Goal: Information Seeking & Learning: Learn about a topic

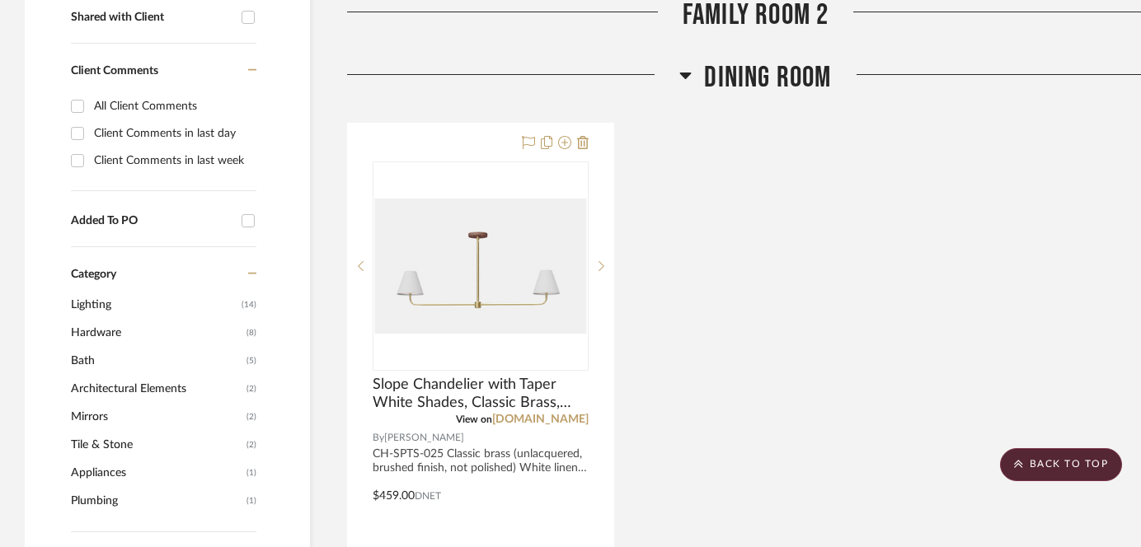
scroll to position [659, 0]
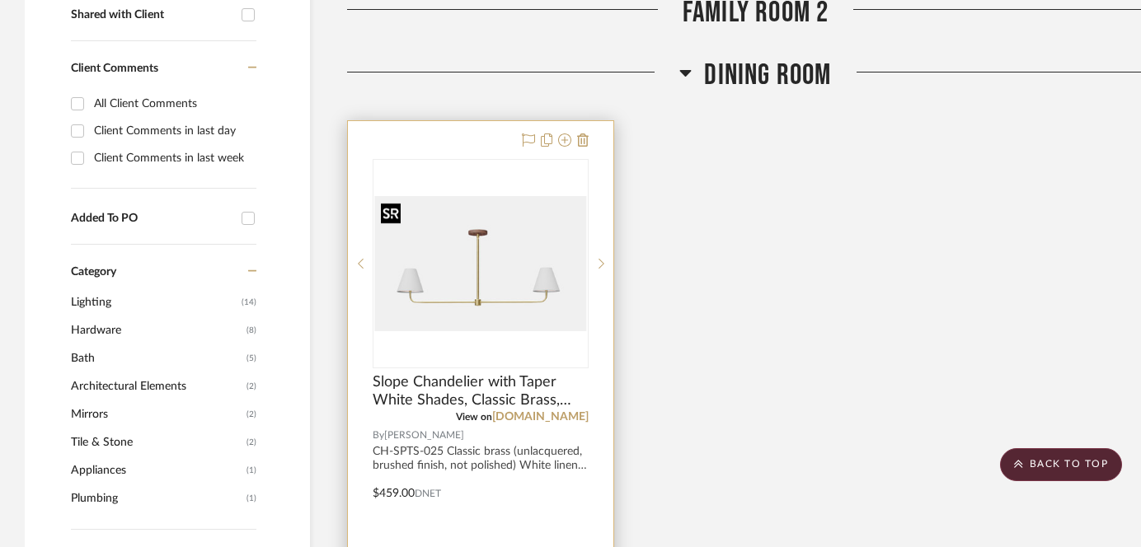
click at [479, 280] on img "0" at bounding box center [480, 263] width 213 height 134
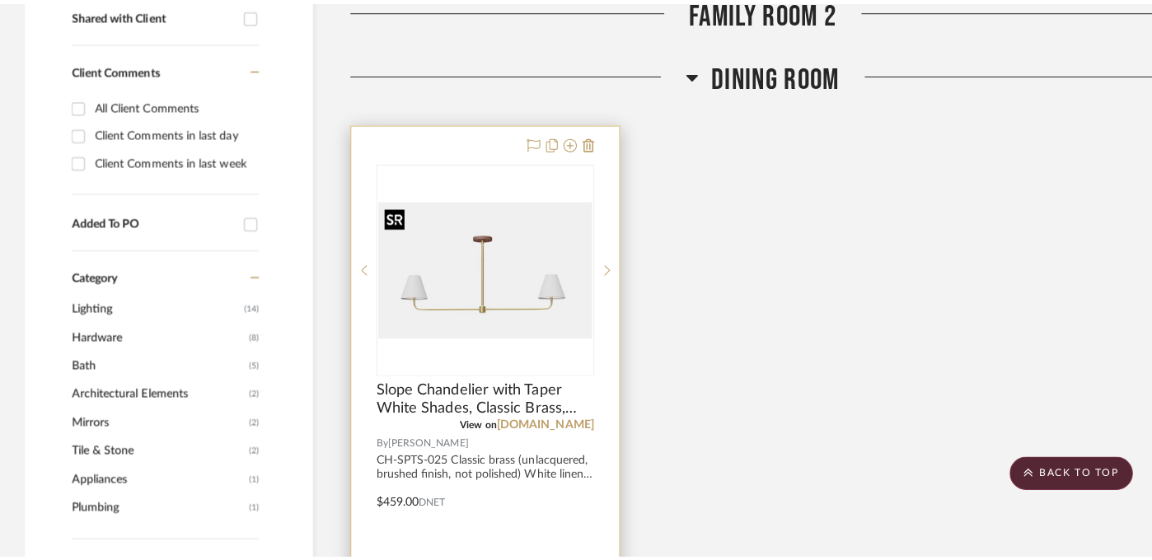
scroll to position [0, 0]
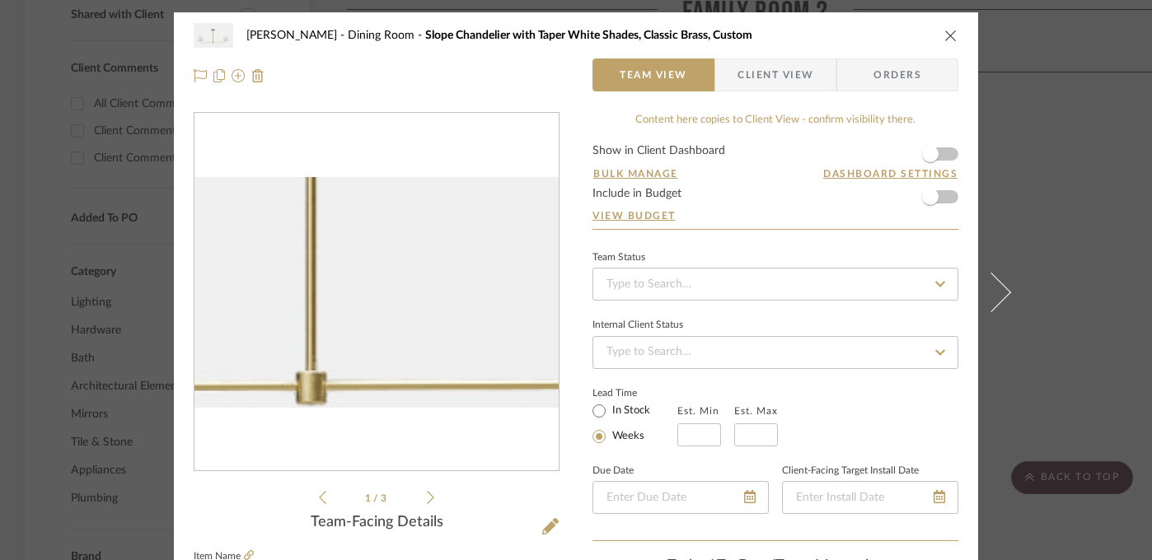
click at [388, 327] on img "0" at bounding box center [377, 293] width 364 height 232
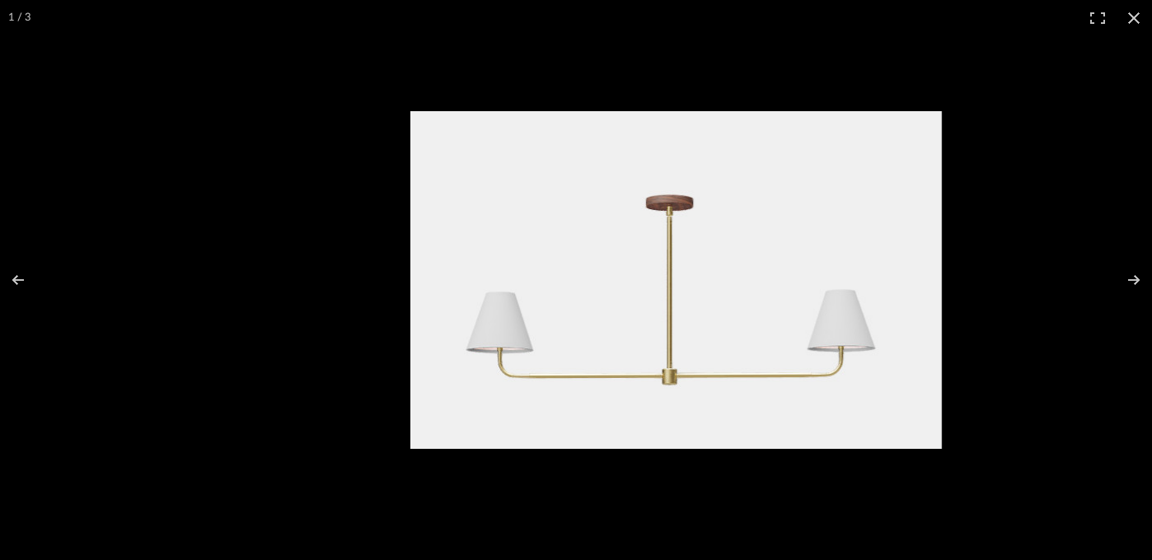
click at [757, 275] on img at bounding box center [676, 280] width 532 height 338
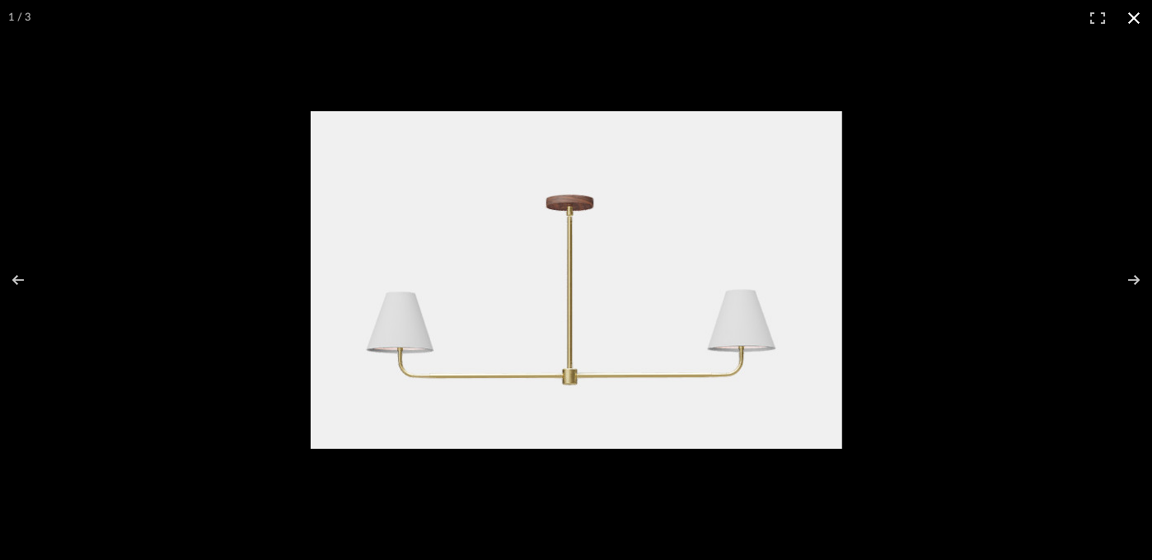
click at [929, 240] on div at bounding box center [710, 305] width 798 height 388
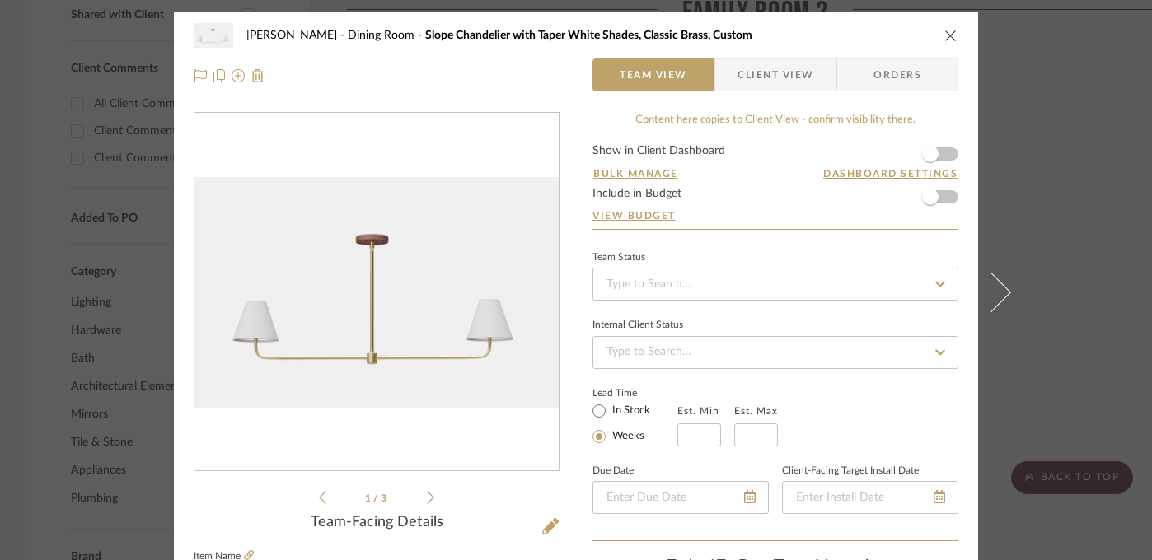
click at [1043, 246] on div "[PERSON_NAME] Dining Room Slope Chandelier with Taper White Shades, Classic Bra…" at bounding box center [576, 280] width 1152 height 560
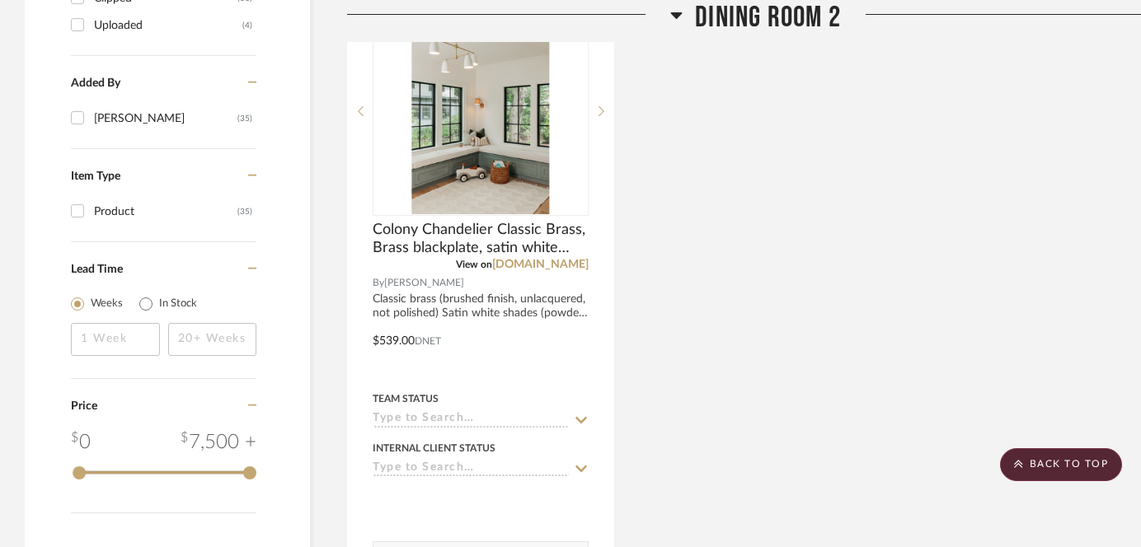
scroll to position [1617, 0]
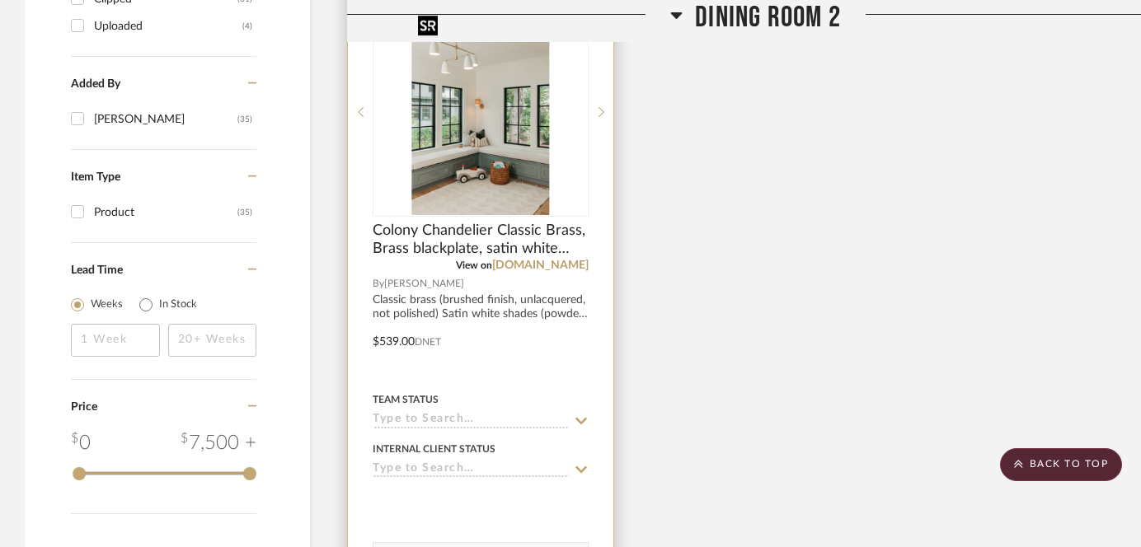
click at [499, 160] on img "0" at bounding box center [480, 112] width 138 height 206
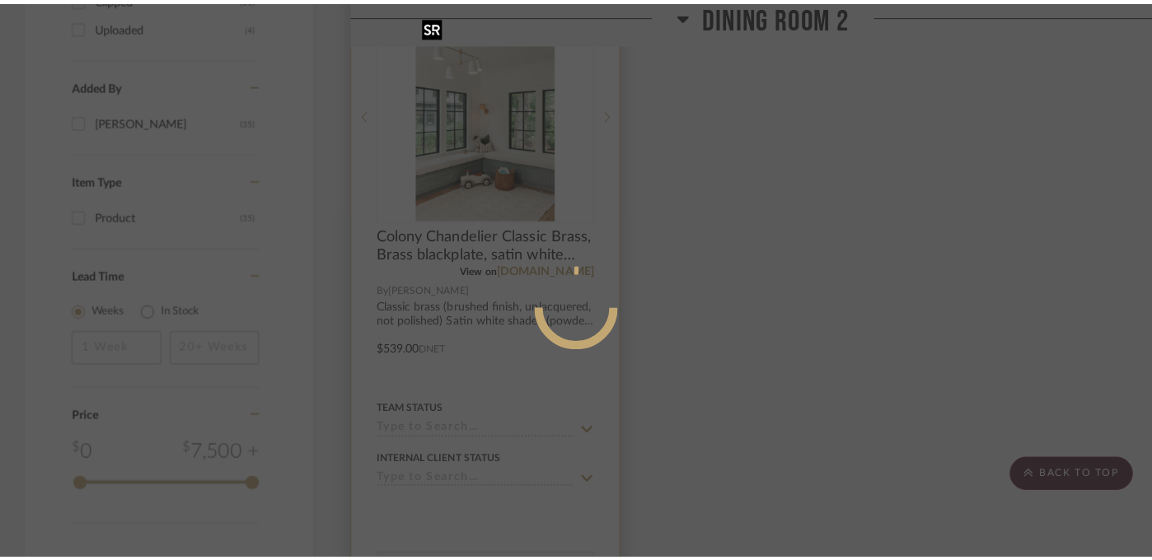
scroll to position [0, 0]
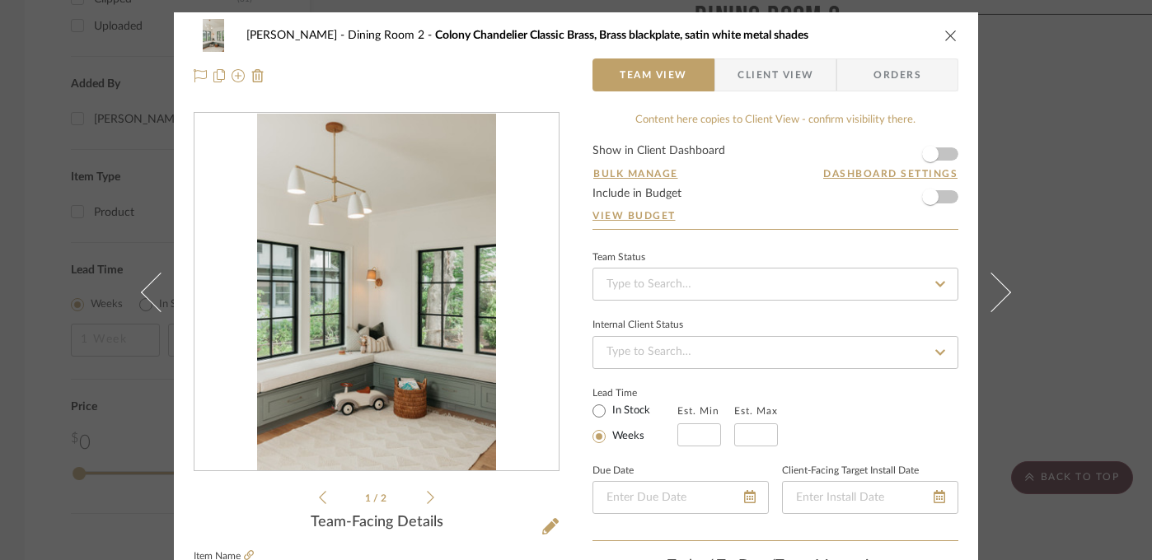
click at [427, 497] on icon at bounding box center [430, 497] width 7 height 15
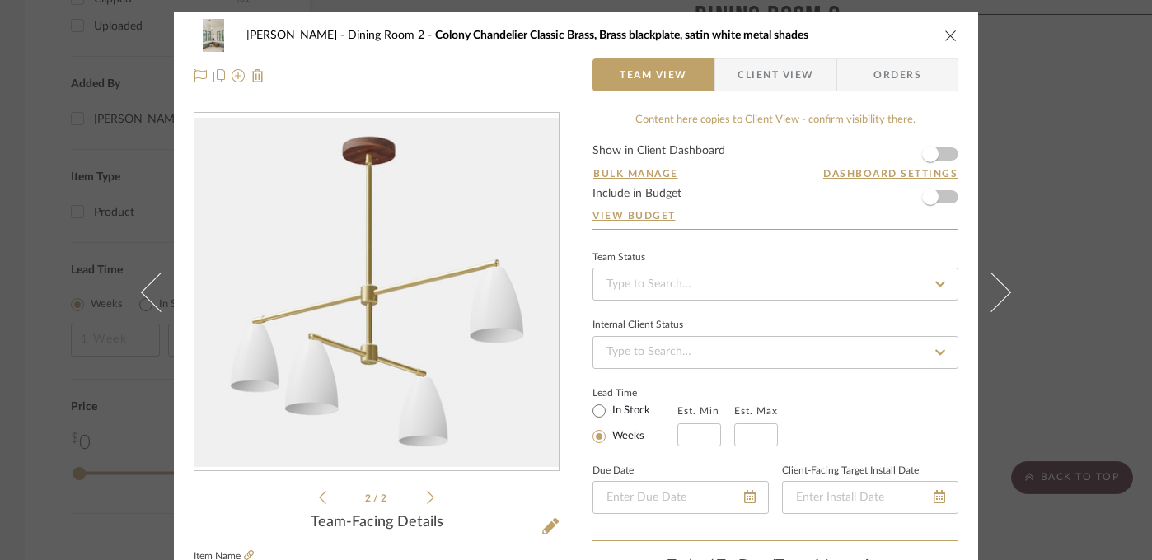
click at [358, 335] on img "1" at bounding box center [377, 292] width 364 height 349
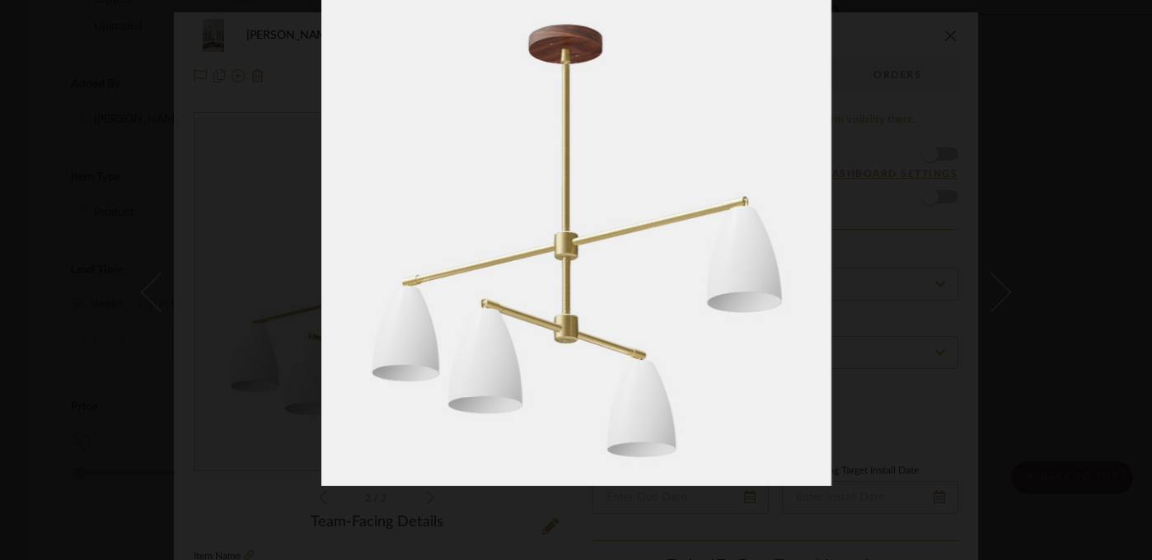
click at [1029, 270] on div at bounding box center [897, 278] width 1152 height 560
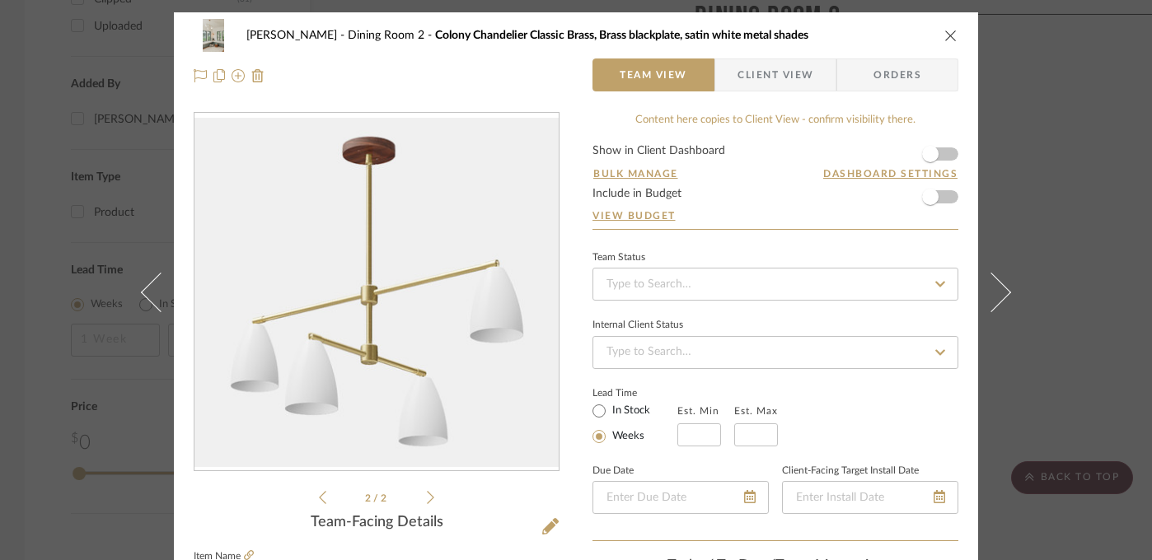
click at [1030, 243] on div "[PERSON_NAME] Dining Room 2 Colony Chandelier Classic Brass, Brass blackplate, …" at bounding box center [576, 280] width 1152 height 560
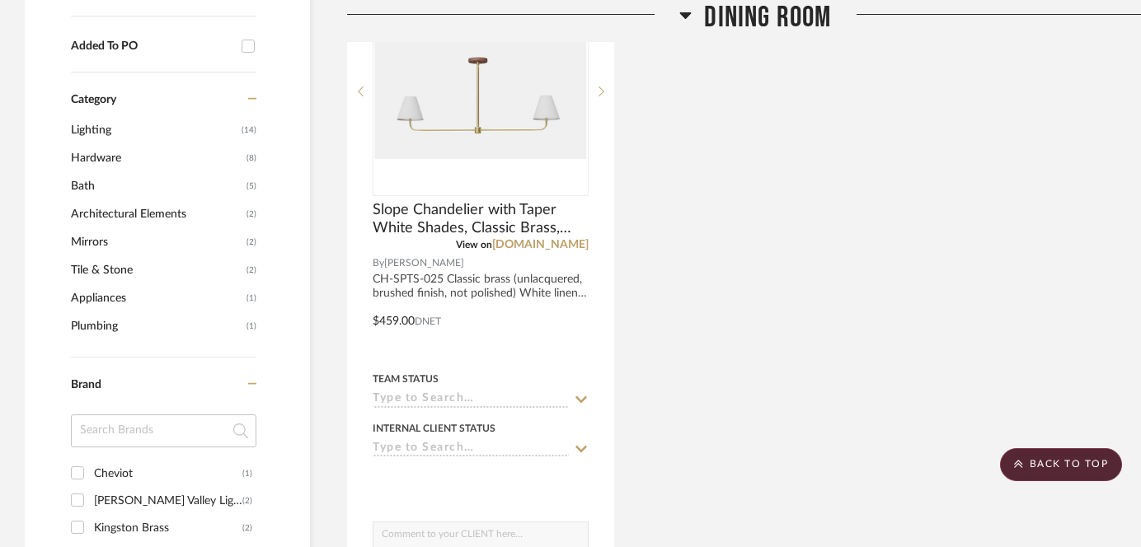
scroll to position [672, 0]
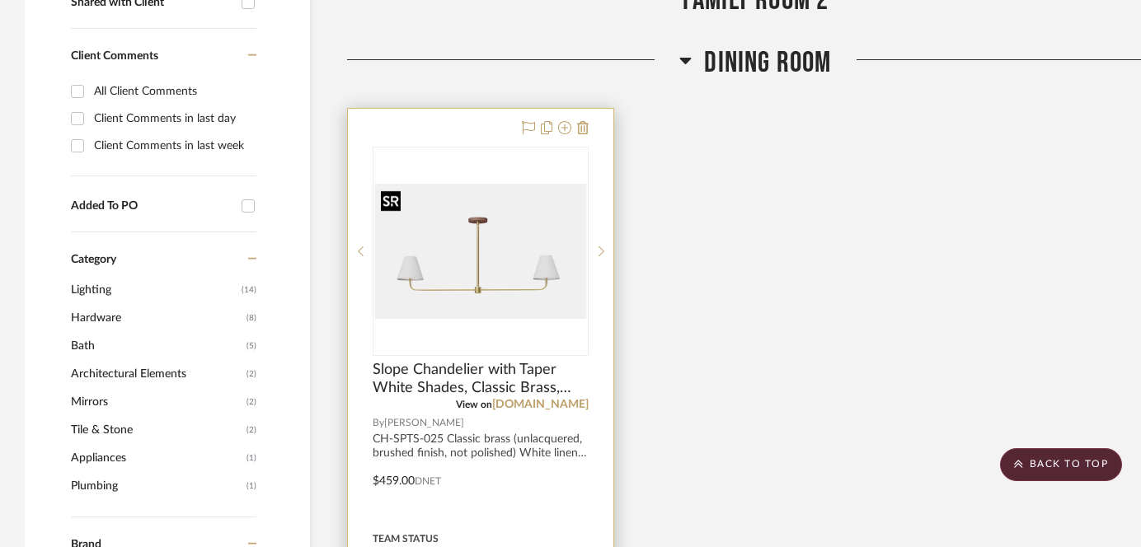
click at [496, 263] on img "0" at bounding box center [480, 251] width 213 height 134
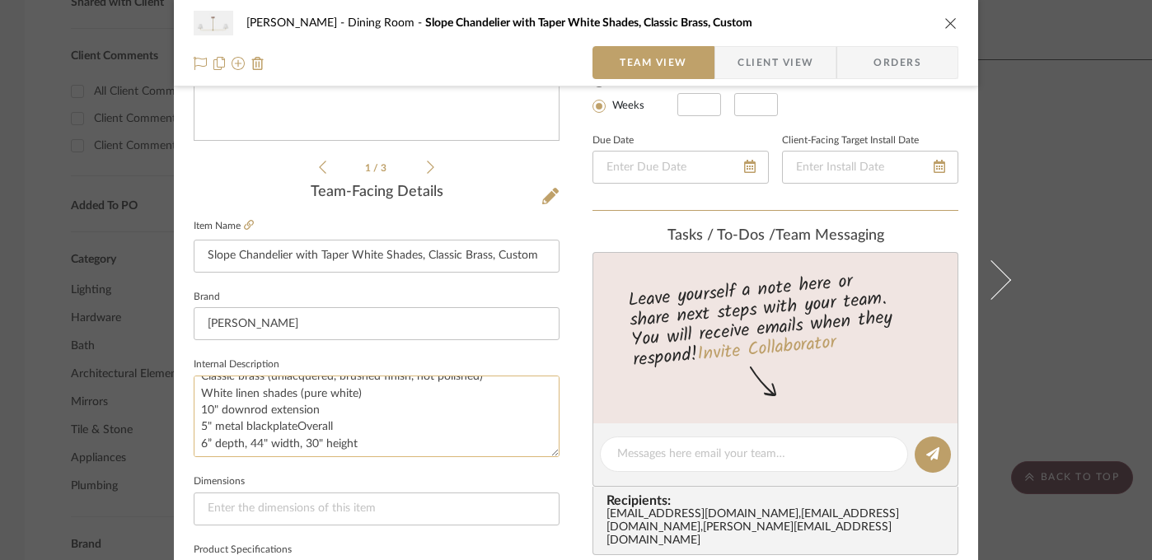
scroll to position [33, 0]
click at [204, 443] on textarea "CH-SPTS-025 Classic brass (unlacquered, brushed finish, not polished) White lin…" at bounding box center [377, 417] width 366 height 82
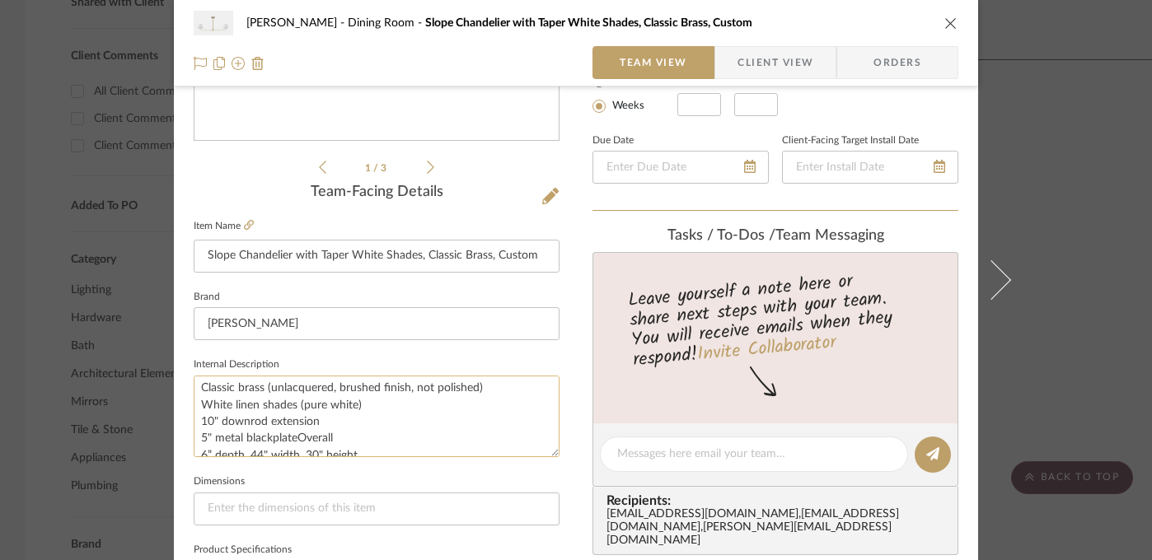
click at [293, 443] on textarea "CH-SPTS-025 Classic brass (unlacquered, brushed finish, not polished) White lin…" at bounding box center [377, 417] width 366 height 82
drag, startPoint x: 338, startPoint y: 435, endPoint x: 292, endPoint y: 435, distance: 46.2
click at [292, 435] on textarea "CH-SPTS-025 Classic brass (unlacquered, brushed finish, not polished) White lin…" at bounding box center [377, 417] width 366 height 82
type textarea "CH-SPTS-025 Classic brass (unlacquered, brushed finish, not polished) White lin…"
click at [390, 355] on fieldset "Internal Description CH-SPTS-025 Classic brass (unlacquered, brushed finish, no…" at bounding box center [377, 406] width 366 height 104
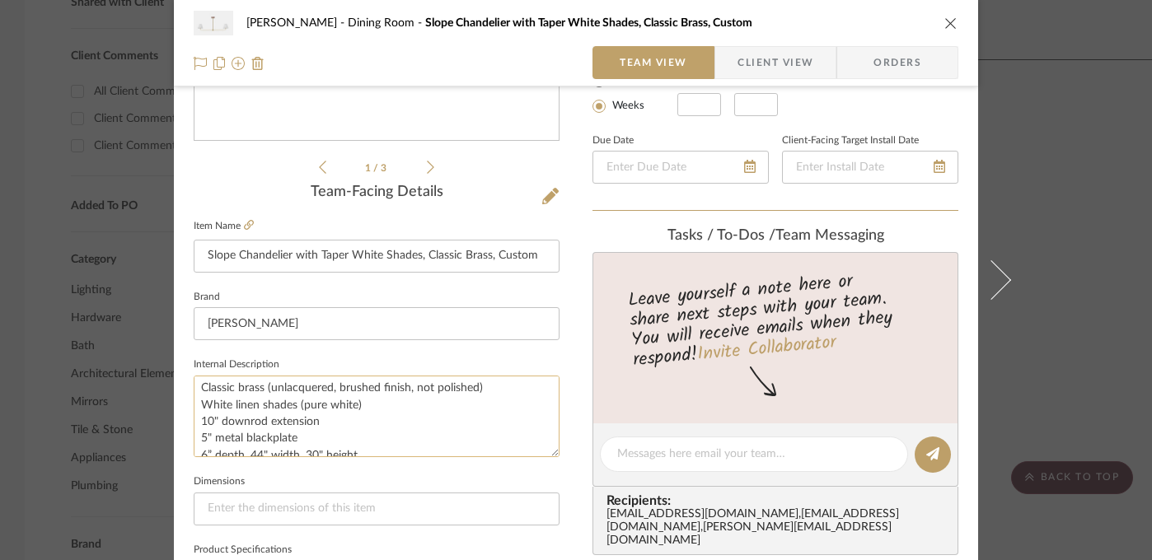
click at [296, 424] on textarea "CH-SPTS-025 Classic brass (unlacquered, brushed finish, not polished) White lin…" at bounding box center [377, 417] width 366 height 82
drag, startPoint x: 262, startPoint y: 424, endPoint x: 195, endPoint y: 424, distance: 66.8
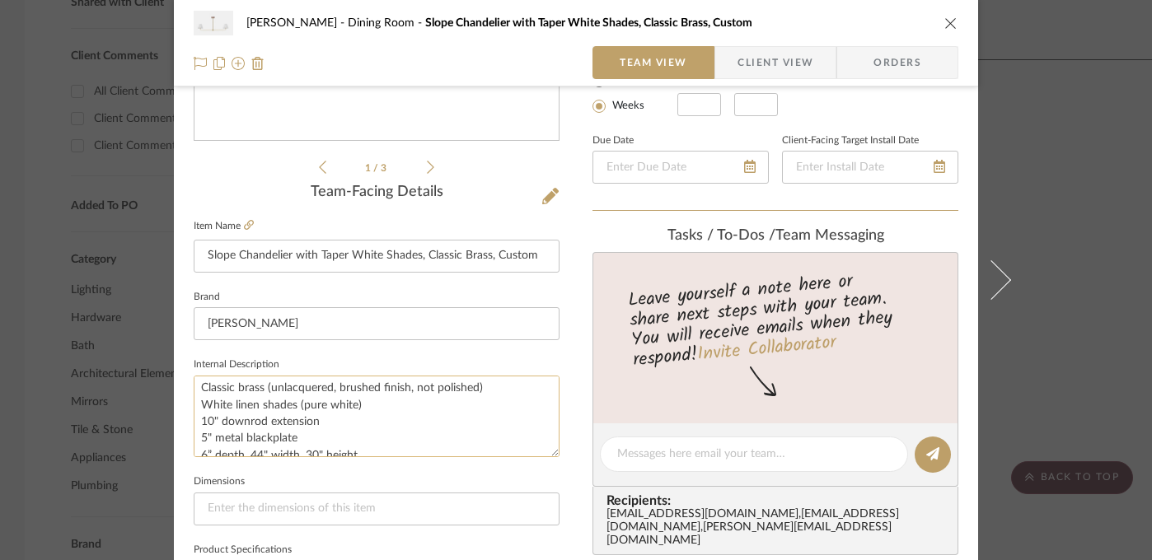
click at [195, 424] on textarea "CH-SPTS-025 Classic brass (unlacquered, brushed finish, not polished) White lin…" at bounding box center [377, 417] width 366 height 82
click at [500, 246] on input "Slope Chandelier with Taper White Shades, Classic Brass, Custom" at bounding box center [377, 256] width 366 height 33
drag, startPoint x: 499, startPoint y: 255, endPoint x: 569, endPoint y: 255, distance: 70.1
click at [570, 255] on div "[PERSON_NAME] Dining Room Slope Chandelier with Taper White Shades, Classic Bra…" at bounding box center [576, 443] width 804 height 1522
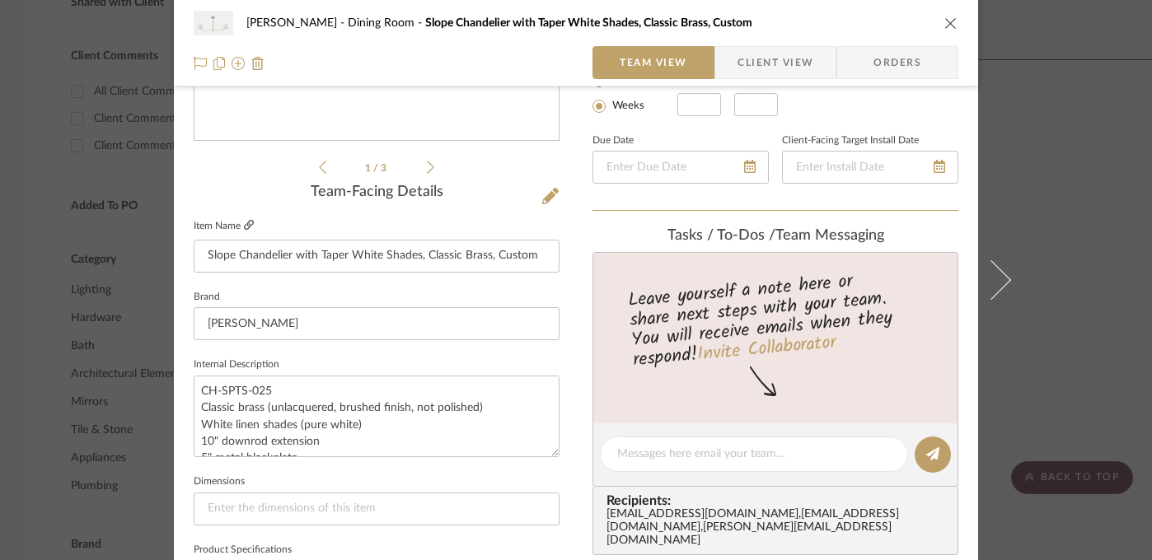
click at [244, 223] on icon at bounding box center [249, 225] width 10 height 10
drag, startPoint x: 293, startPoint y: 425, endPoint x: 191, endPoint y: 405, distance: 103.3
click at [194, 405] on textarea "CH-SPTS-025 Classic brass (unlacquered, brushed finish, not polished) White lin…" at bounding box center [377, 417] width 366 height 82
click at [99, 356] on div "[PERSON_NAME] Dining Room Slope Chandelier with Taper White Shades, Classic Bra…" at bounding box center [576, 280] width 1152 height 560
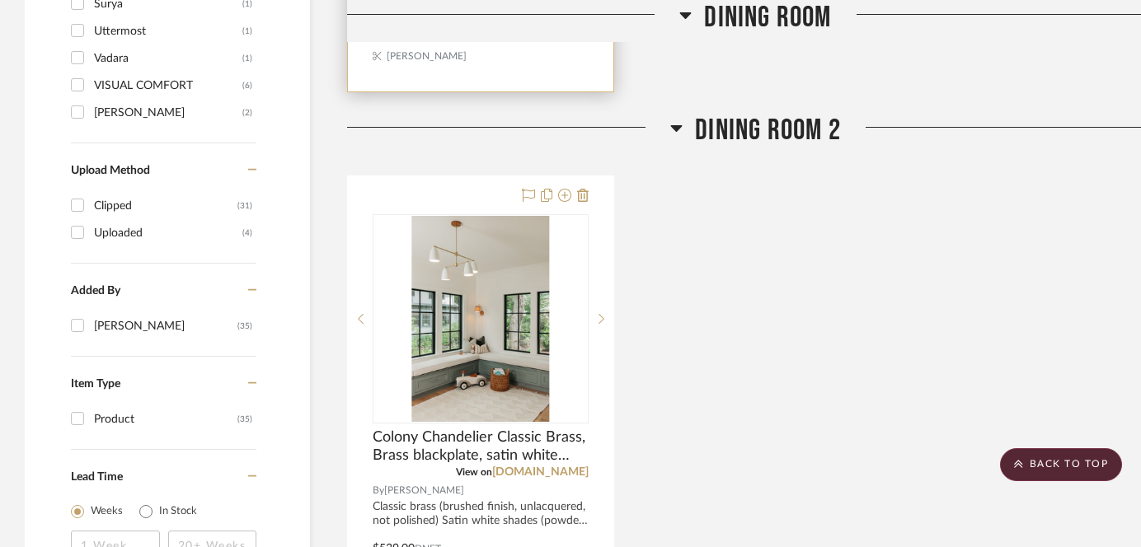
scroll to position [1479, 0]
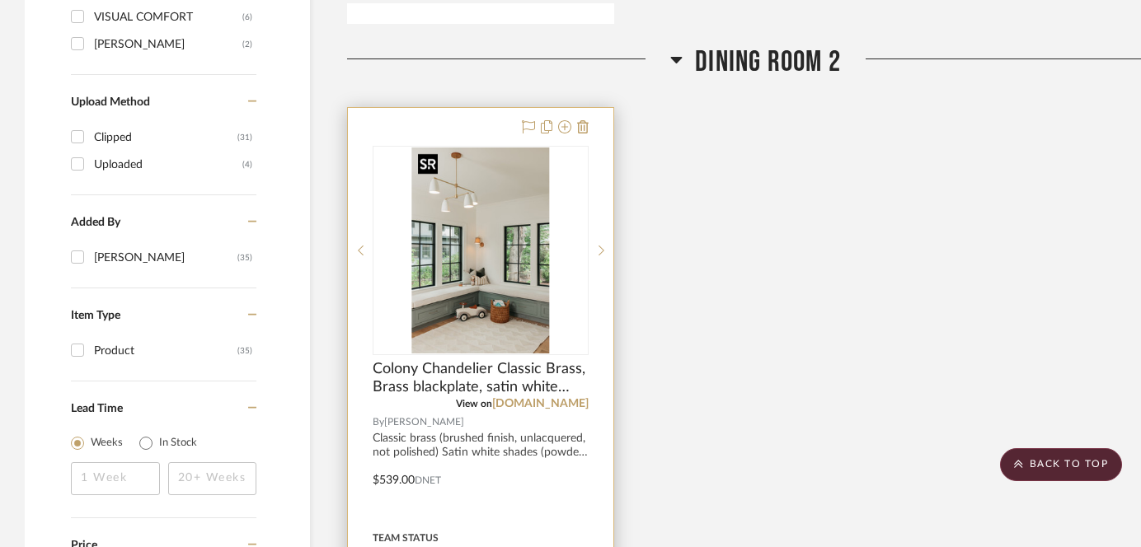
click at [491, 304] on img "0" at bounding box center [480, 251] width 138 height 206
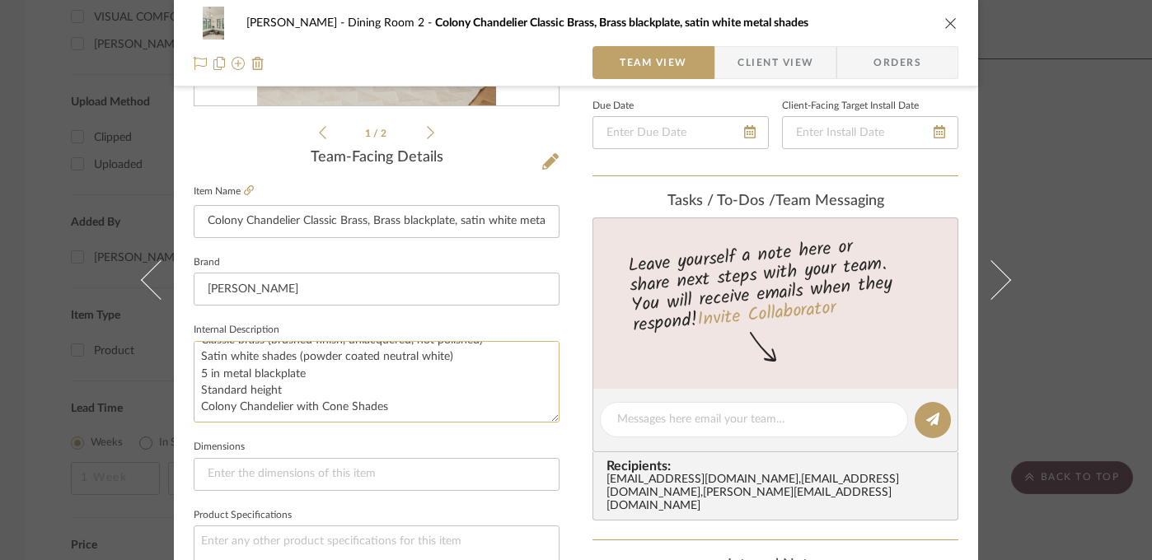
scroll to position [0, 0]
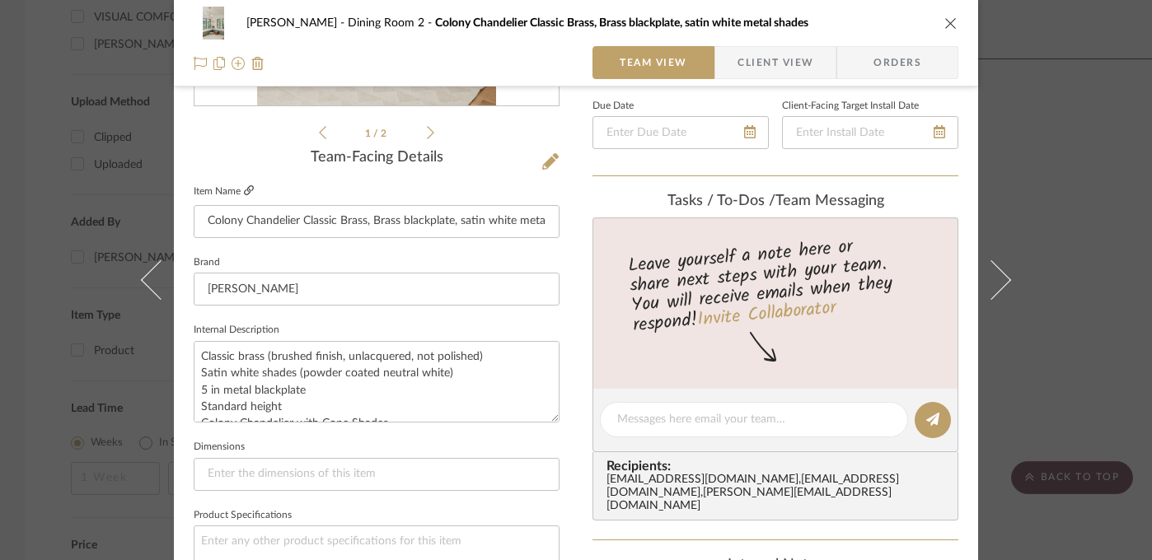
click at [246, 190] on icon at bounding box center [249, 190] width 10 height 10
click at [420, 134] on li "1 / 2" at bounding box center [376, 133] width 101 height 20
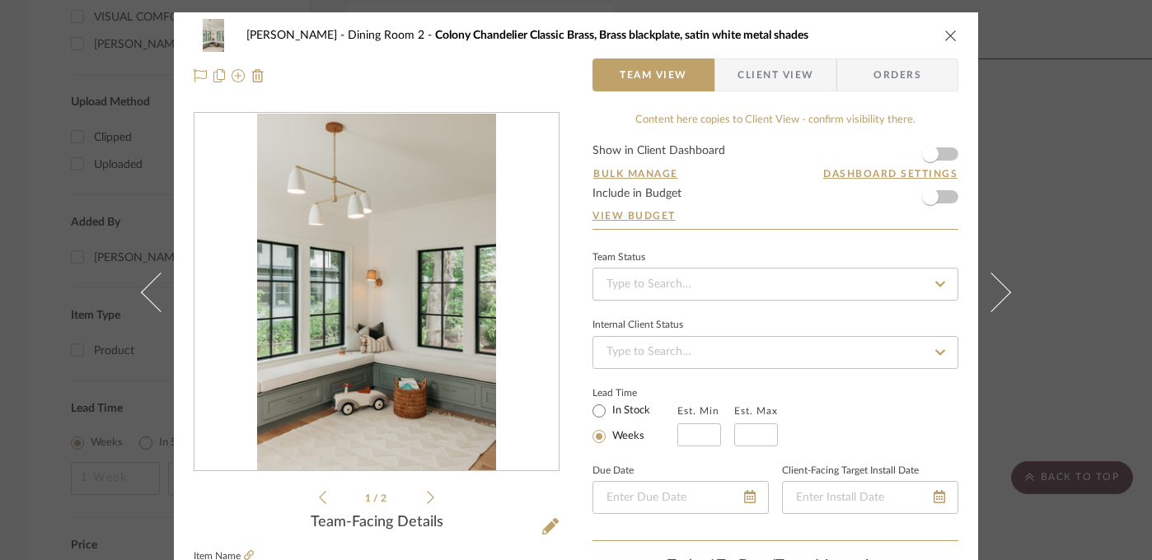
click at [427, 497] on icon at bounding box center [430, 497] width 7 height 15
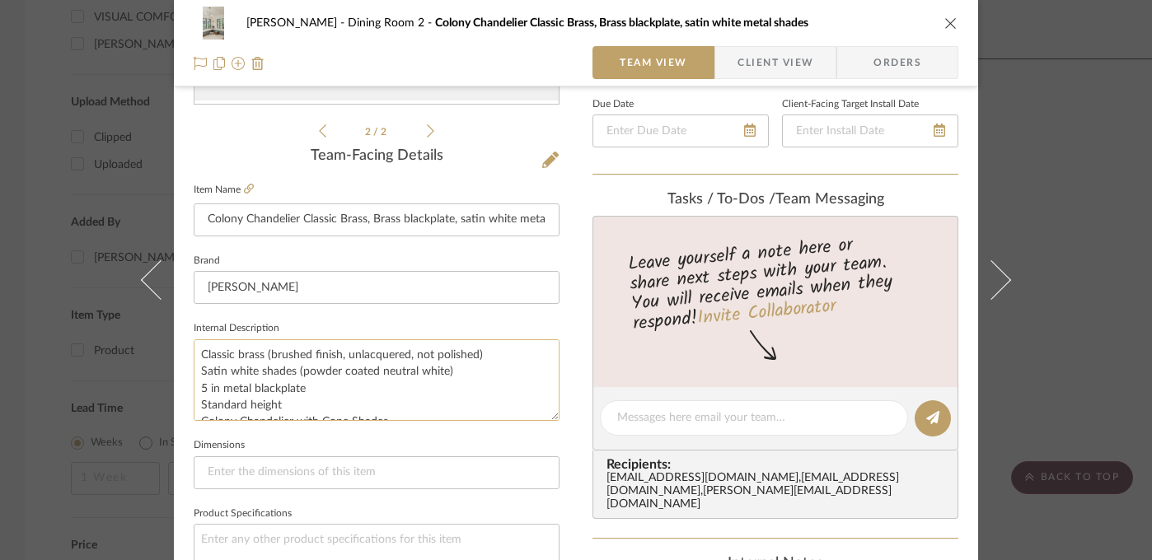
scroll to position [16, 0]
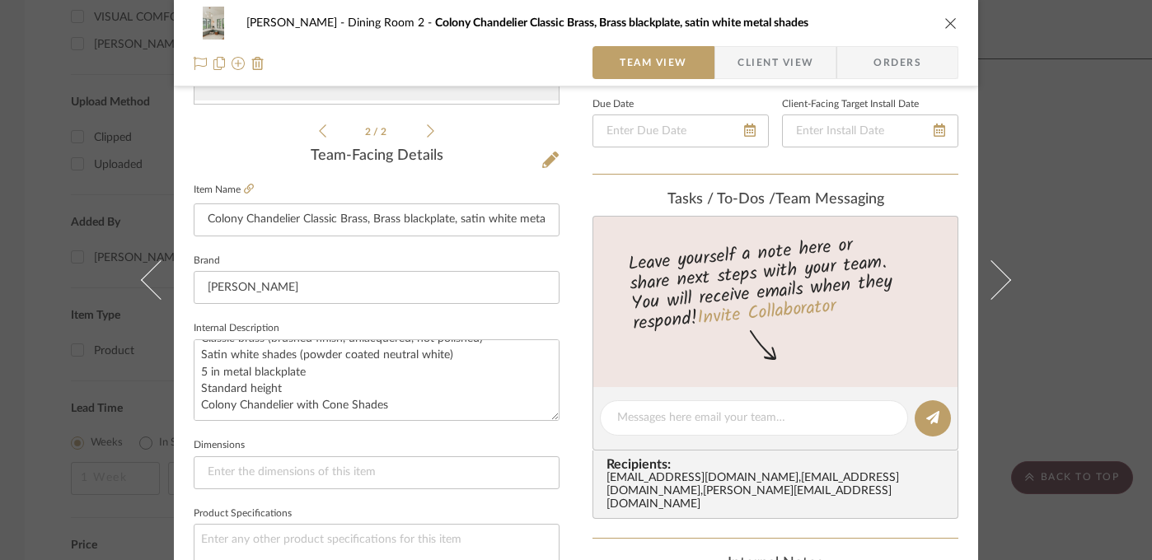
click at [1055, 355] on div "[PERSON_NAME] Dining Room 2 Colony Chandelier Classic Brass, Brass blackplate, …" at bounding box center [576, 280] width 1152 height 560
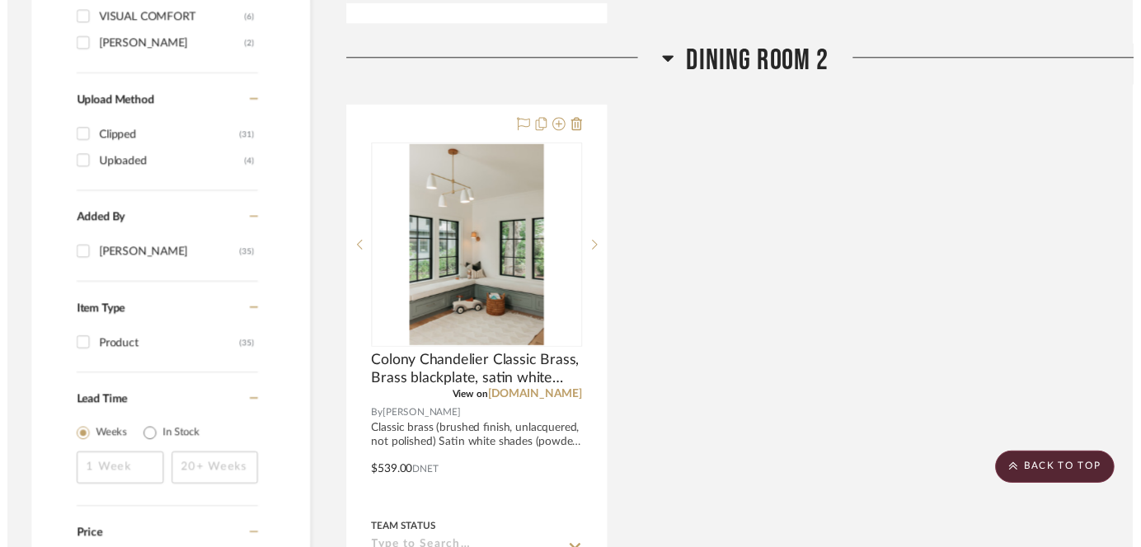
scroll to position [1479, 0]
